Goal: Transaction & Acquisition: Purchase product/service

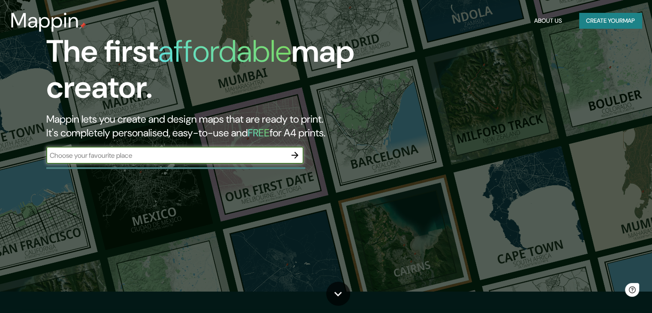
scroll to position [43, 0]
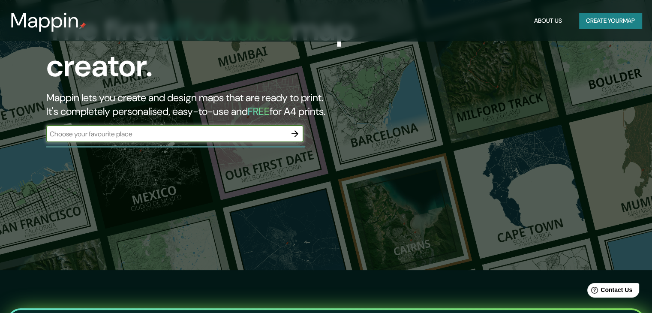
click at [213, 134] on input "text" at bounding box center [166, 134] width 240 height 10
type input "Exhacienda [GEOGRAPHIC_DATA][PERSON_NAME], [GEOGRAPHIC_DATA], [GEOGRAPHIC_DATA]…"
click at [300, 131] on icon "button" at bounding box center [295, 134] width 10 height 10
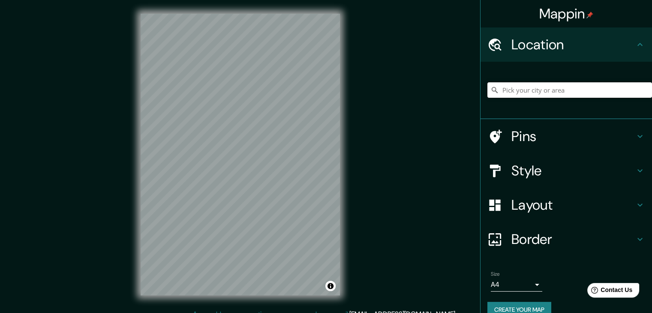
click at [517, 89] on input "Pick your city or area" at bounding box center [569, 89] width 165 height 15
paste input "Exhacienda [GEOGRAPHIC_DATA][PERSON_NAME], [GEOGRAPHIC_DATA], [GEOGRAPHIC_DATA]…"
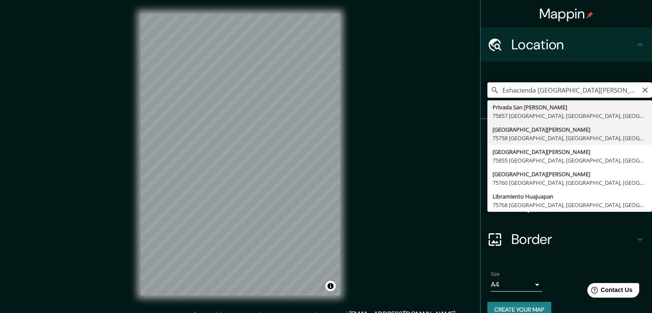
type input "[GEOGRAPHIC_DATA][PERSON_NAME], [GEOGRAPHIC_DATA], [GEOGRAPHIC_DATA]"
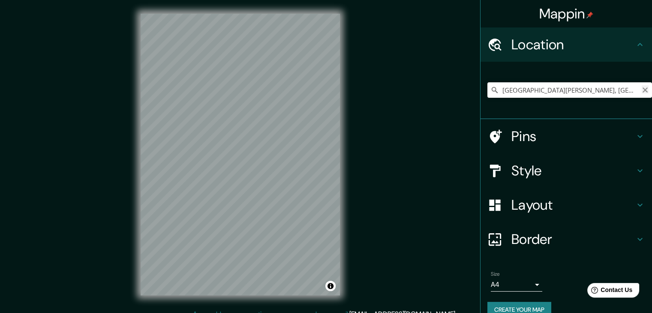
click at [642, 90] on icon "Clear" at bounding box center [644, 89] width 5 height 5
click at [579, 87] on input "Pick your city or area" at bounding box center [569, 89] width 165 height 15
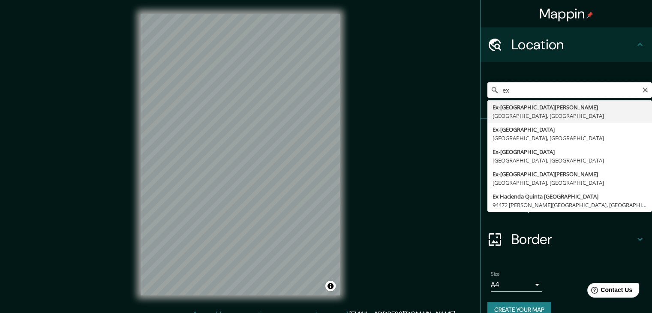
type input "e"
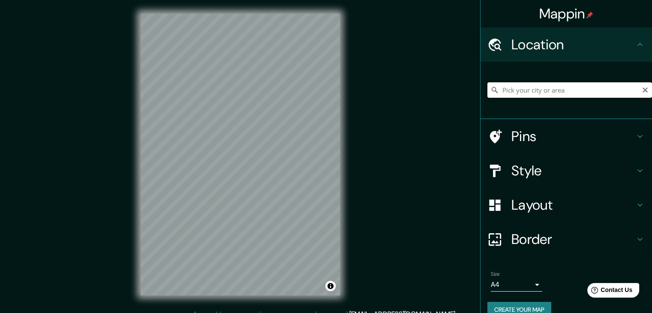
paste input "Exhacienda [GEOGRAPHIC_DATA][PERSON_NAME], [GEOGRAPHIC_DATA], [GEOGRAPHIC_DATA]…"
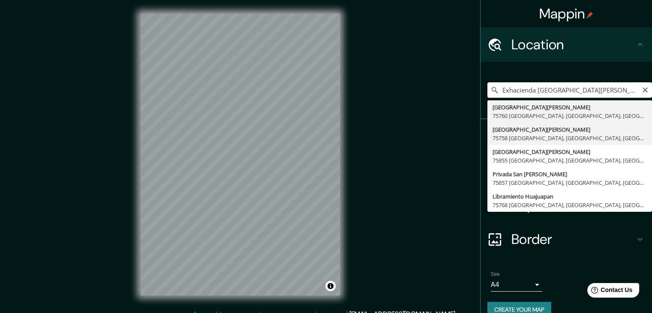
type input "[GEOGRAPHIC_DATA][PERSON_NAME], [GEOGRAPHIC_DATA], [GEOGRAPHIC_DATA]"
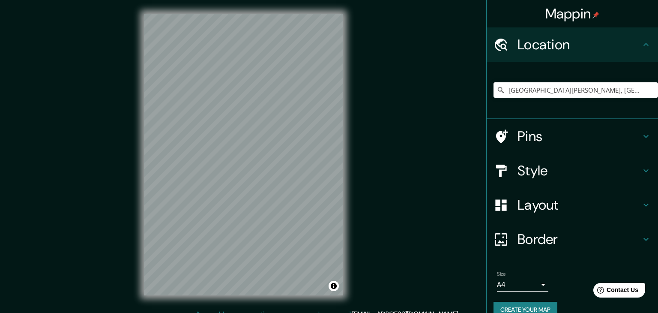
click at [505, 286] on body "Mappin Location [GEOGRAPHIC_DATA][PERSON_NAME] [GEOGRAPHIC_DATA], [GEOGRAPHIC_D…" at bounding box center [329, 156] width 658 height 313
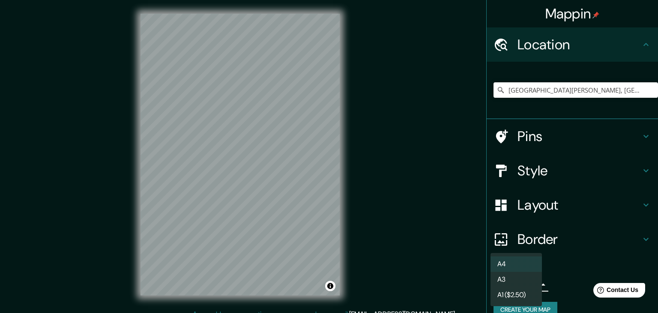
click at [427, 196] on div at bounding box center [329, 156] width 658 height 313
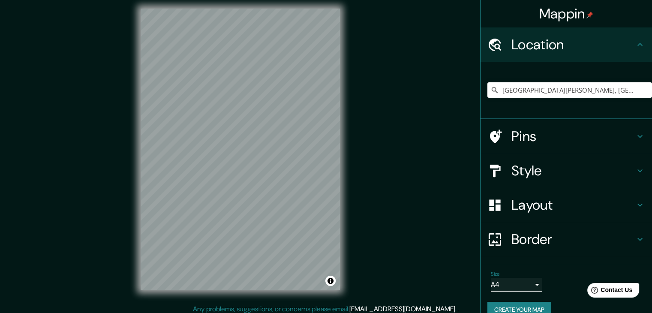
scroll to position [10, 0]
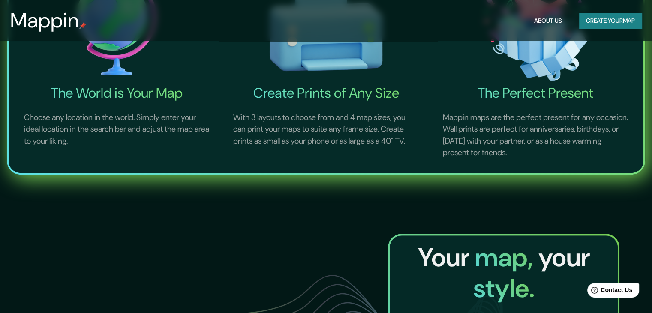
scroll to position [214, 0]
